Goal: Task Accomplishment & Management: Use online tool/utility

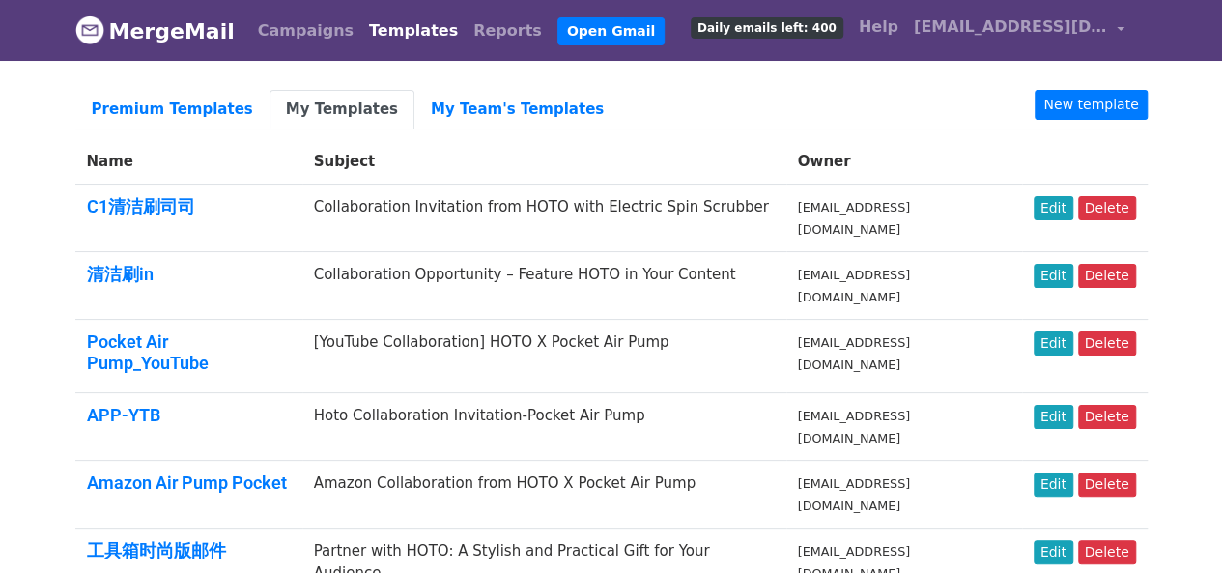
click at [338, 110] on link "My Templates" at bounding box center [341, 110] width 145 height 40
click at [197, 113] on link "Premium Templates" at bounding box center [172, 110] width 194 height 40
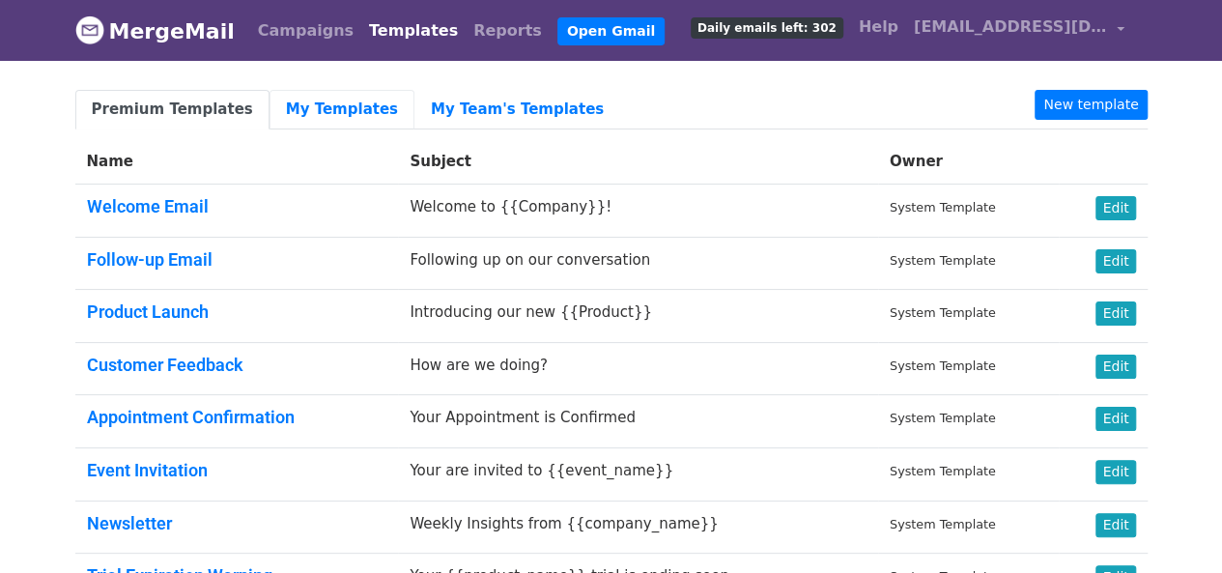
click at [332, 112] on link "My Templates" at bounding box center [341, 110] width 145 height 40
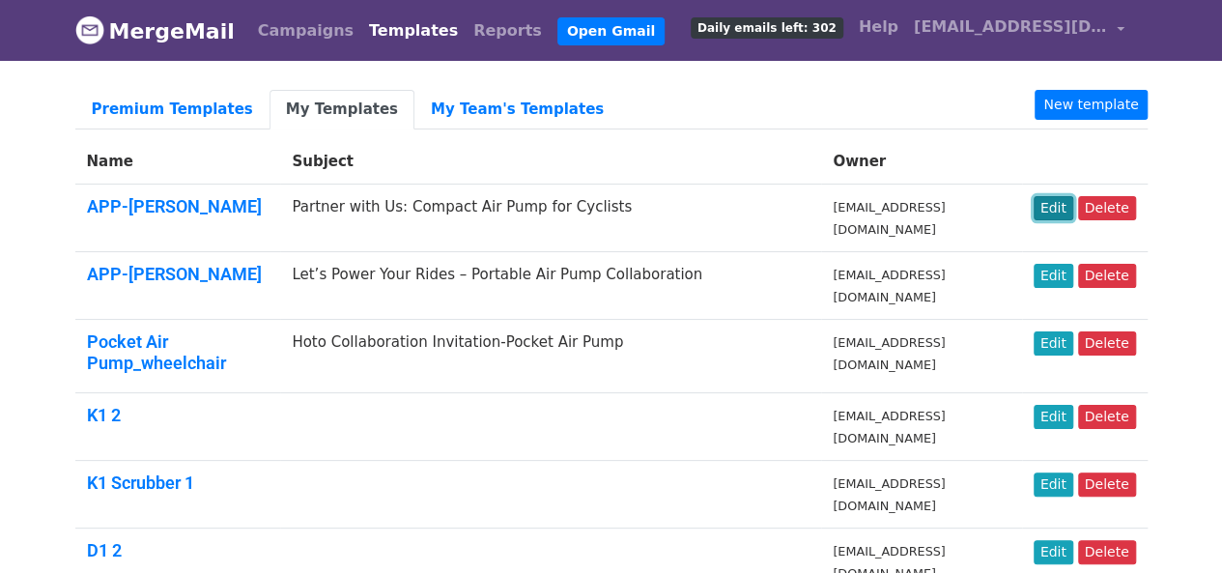
click at [1051, 212] on link "Edit" at bounding box center [1053, 208] width 40 height 24
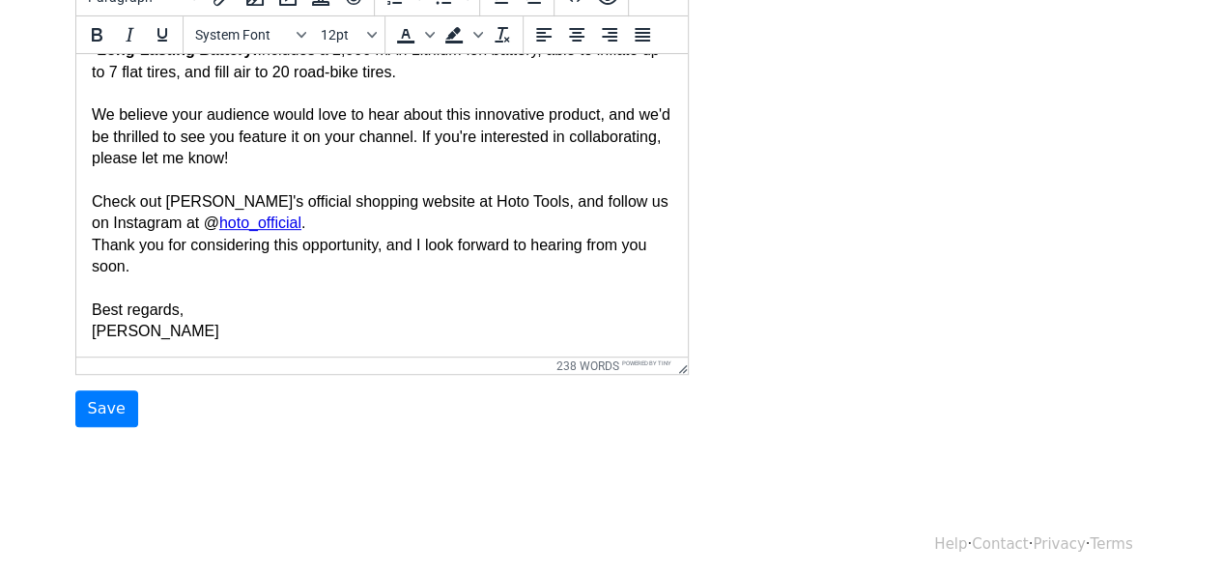
scroll to position [402, 0]
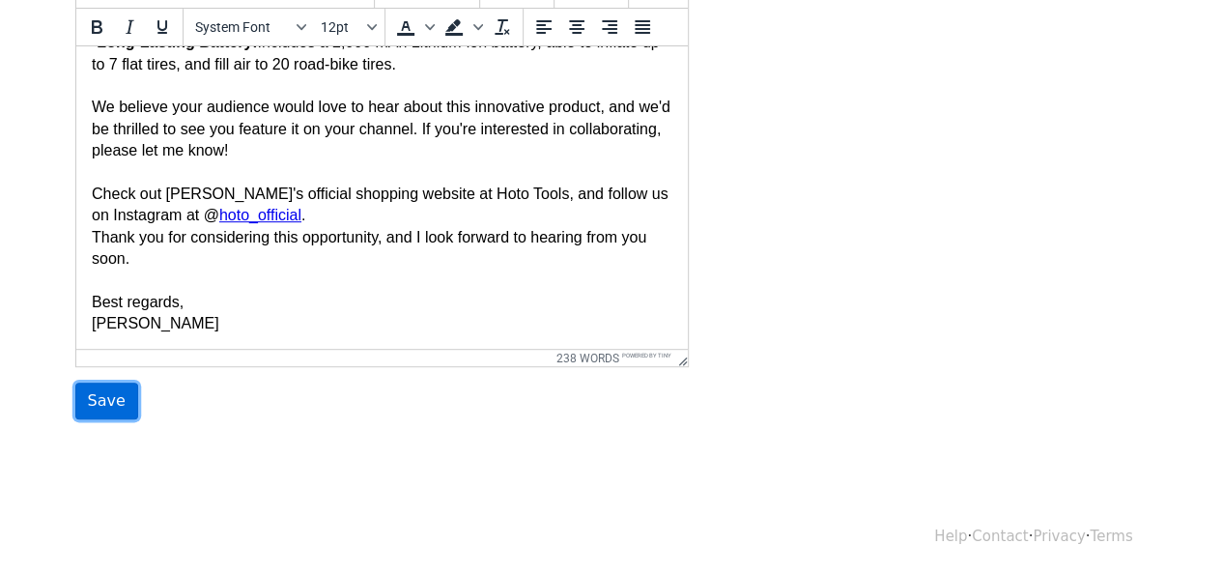
click at [110, 391] on input "Save" at bounding box center [106, 400] width 63 height 37
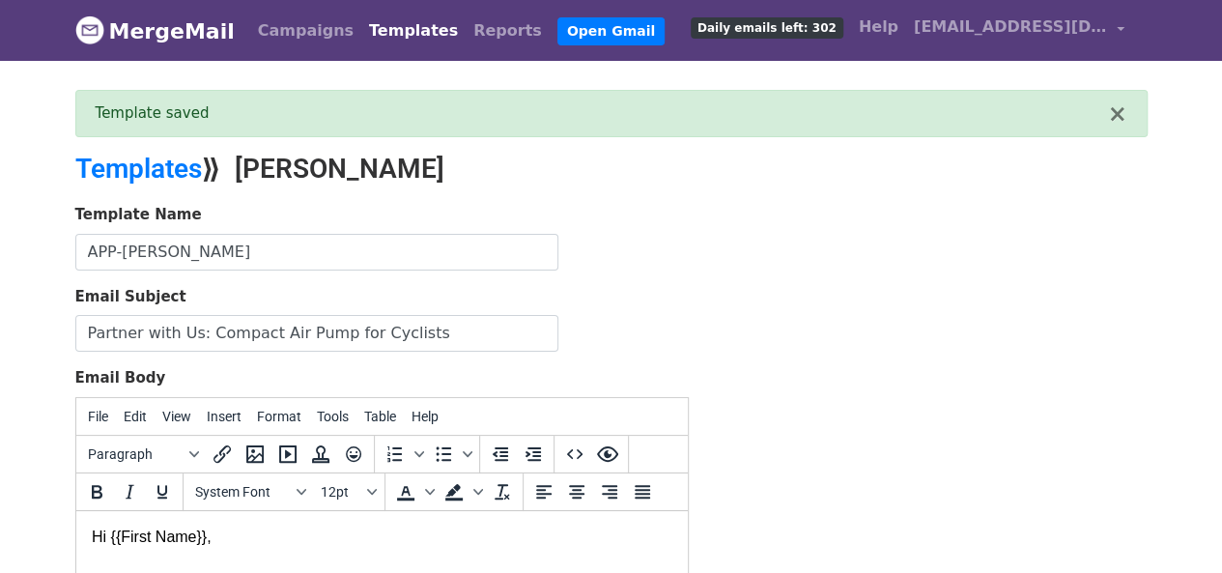
click at [397, 22] on link "Templates" at bounding box center [413, 31] width 104 height 39
